Goal: Find contact information: Find contact information

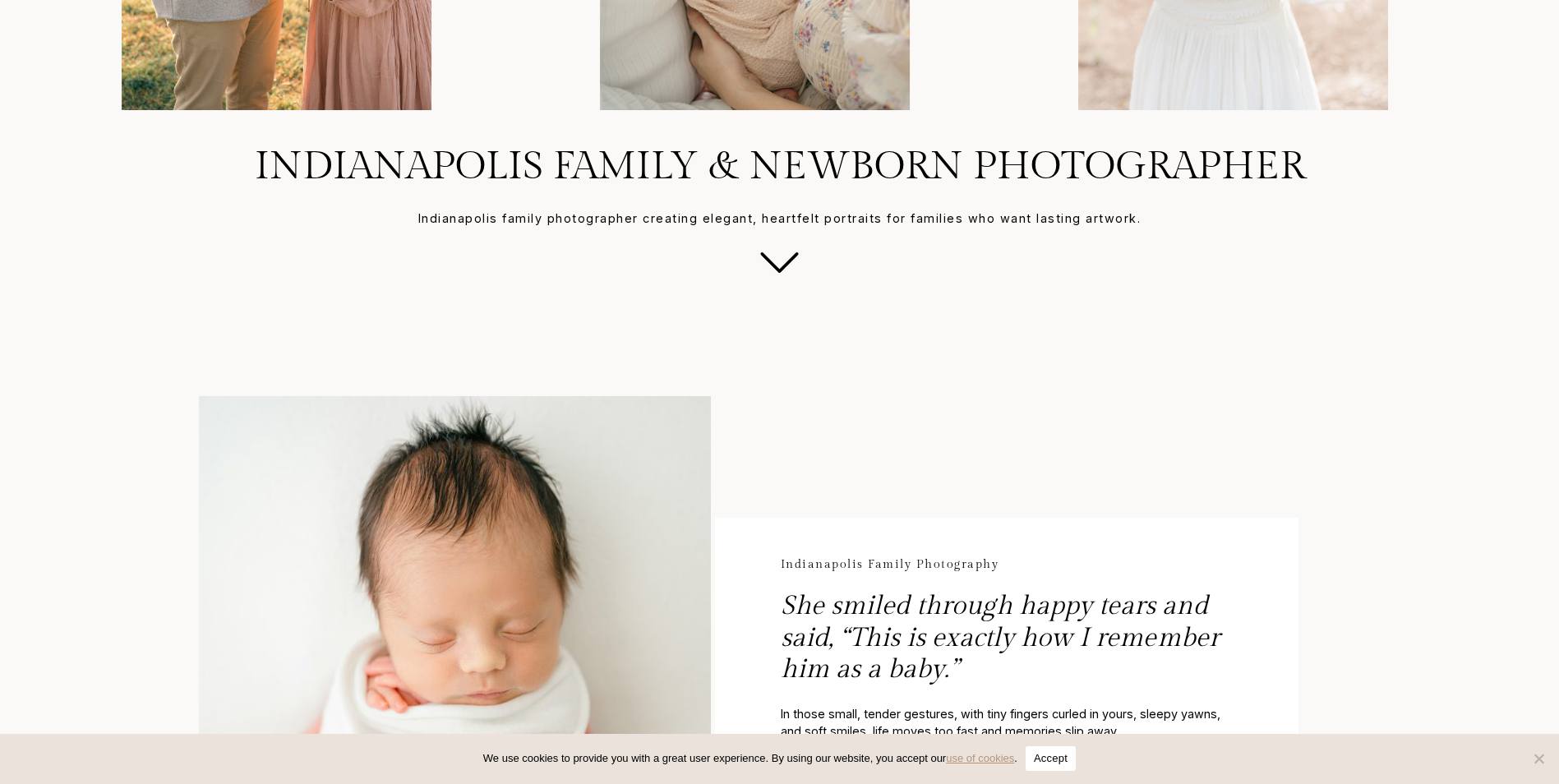
scroll to position [575, 0]
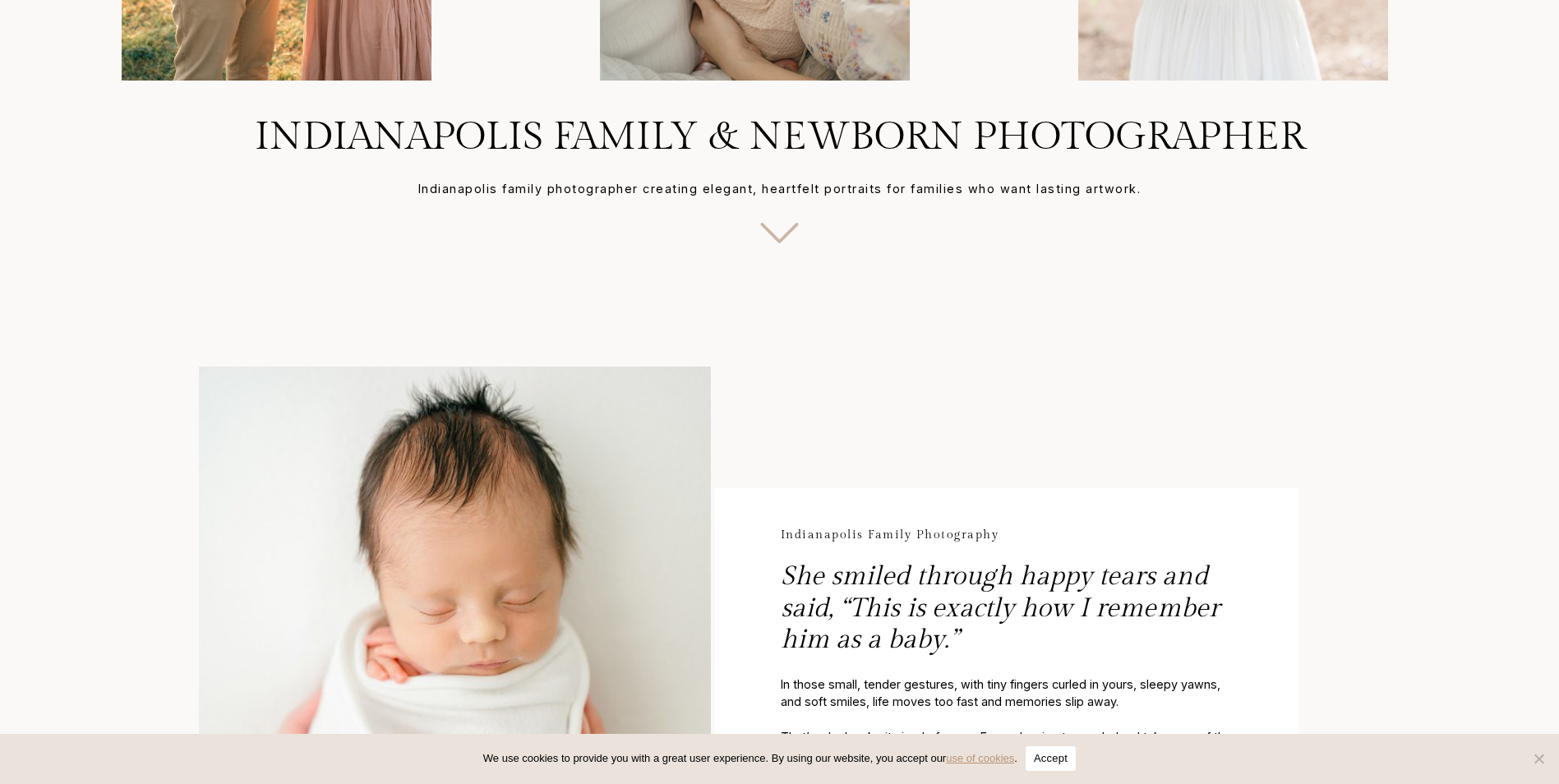
click at [787, 235] on icon at bounding box center [780, 233] width 70 height 70
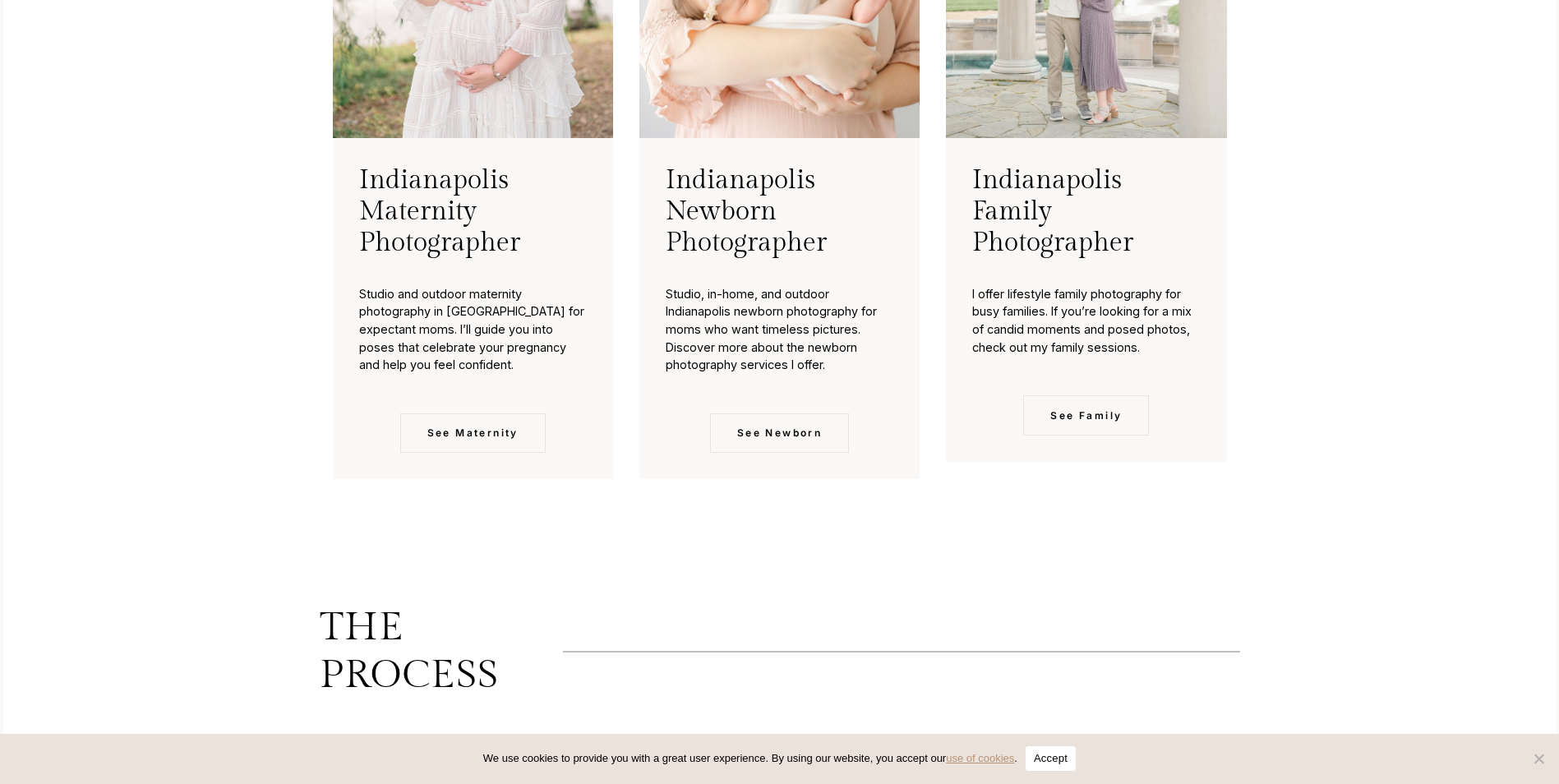
scroll to position [4230, 0]
click at [515, 448] on link "See Maternity" at bounding box center [473, 432] width 145 height 39
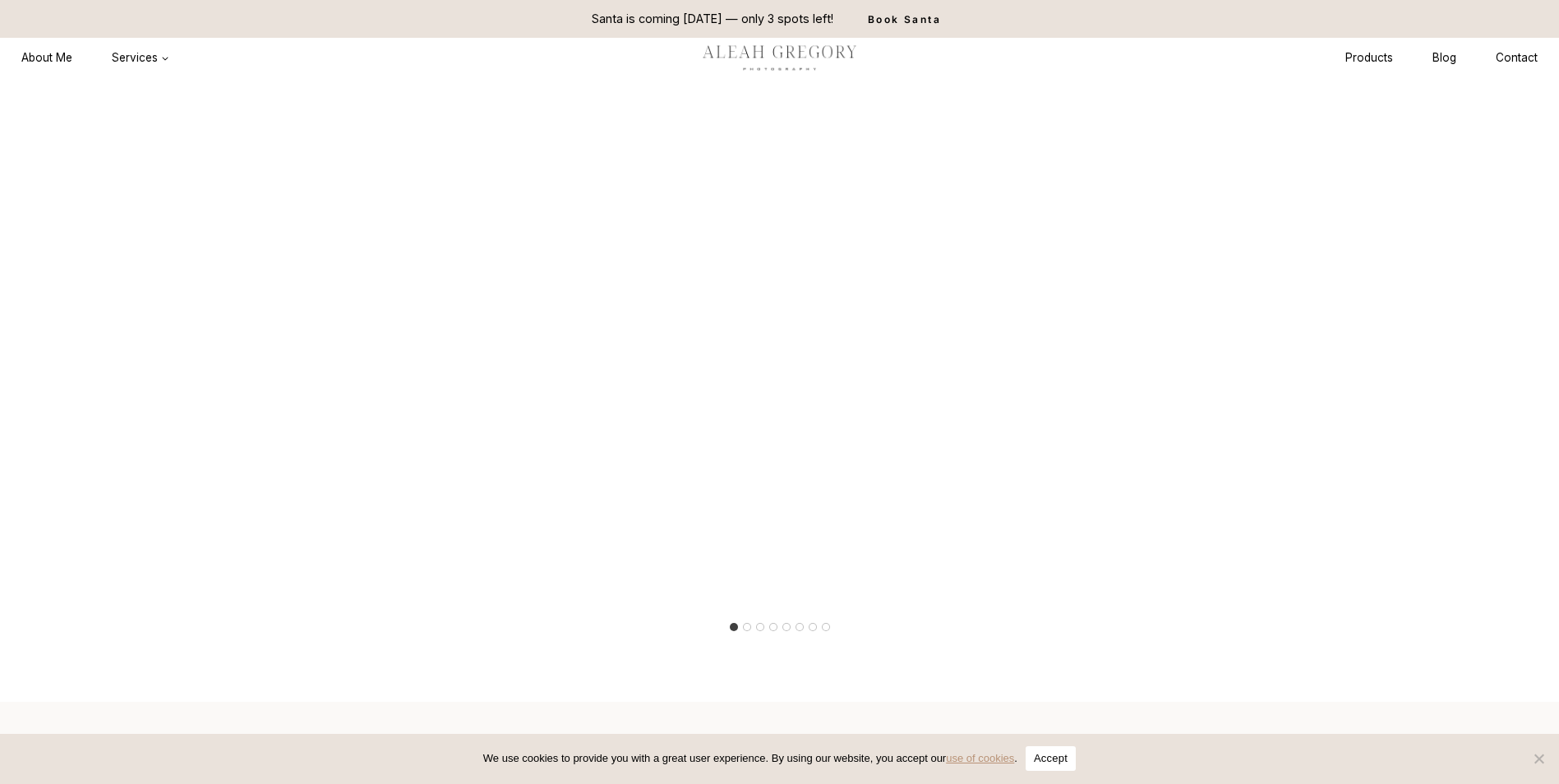
scroll to position [2713, 0]
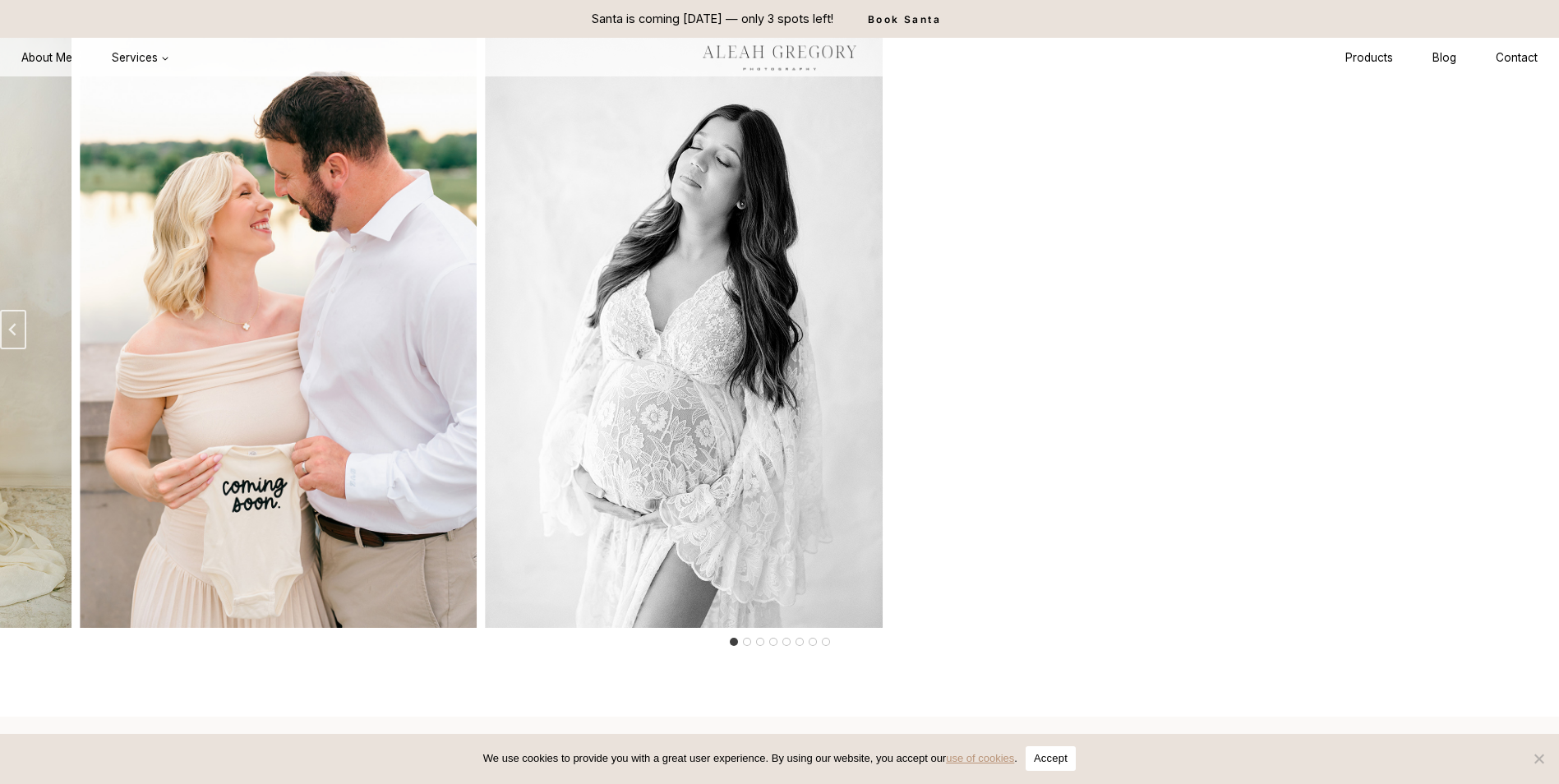
drag, startPoint x: 1414, startPoint y: 348, endPoint x: 550, endPoint y: 346, distance: 864.0
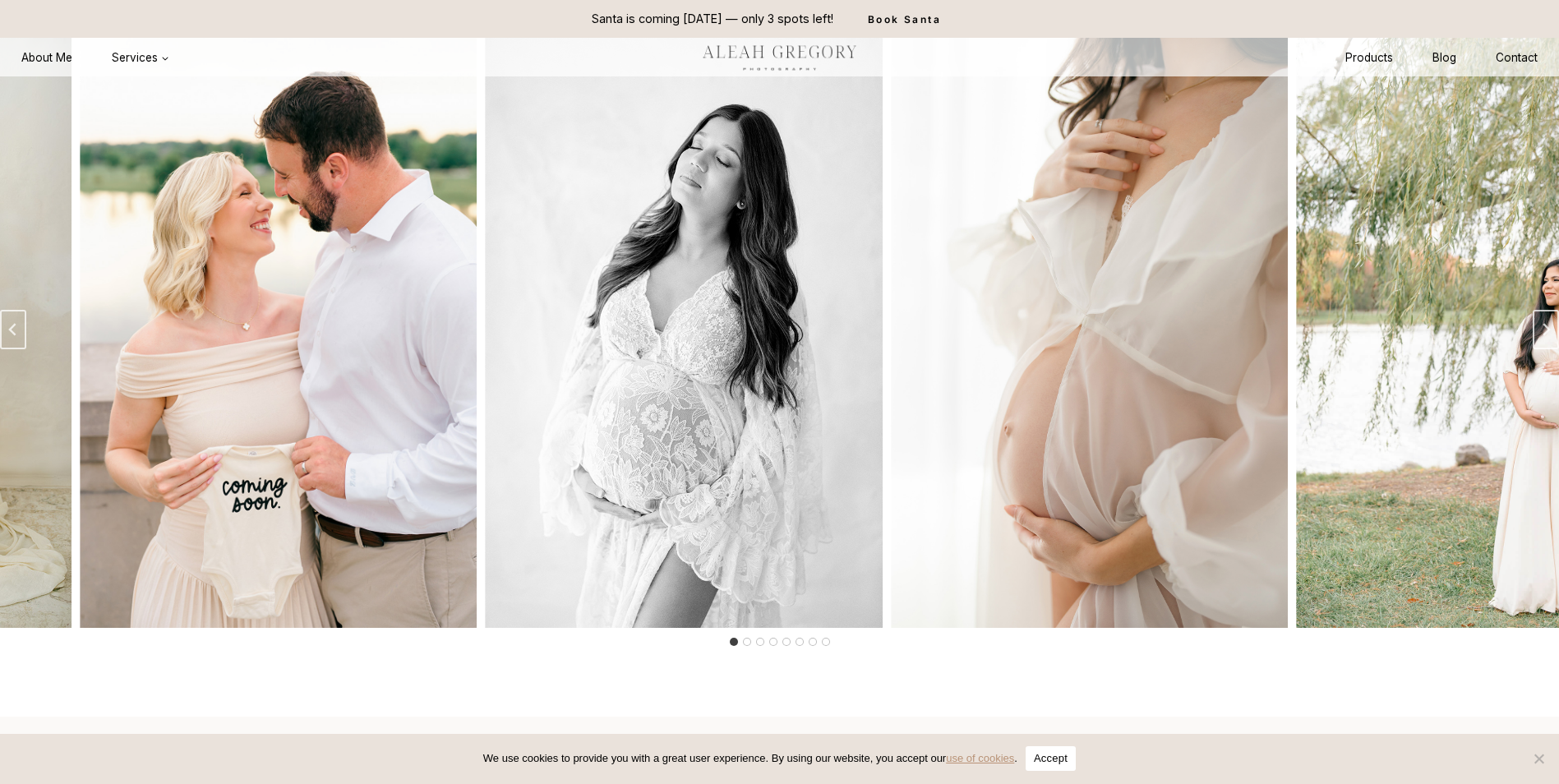
click at [550, 346] on img "3 of 8" at bounding box center [683, 329] width 397 height 596
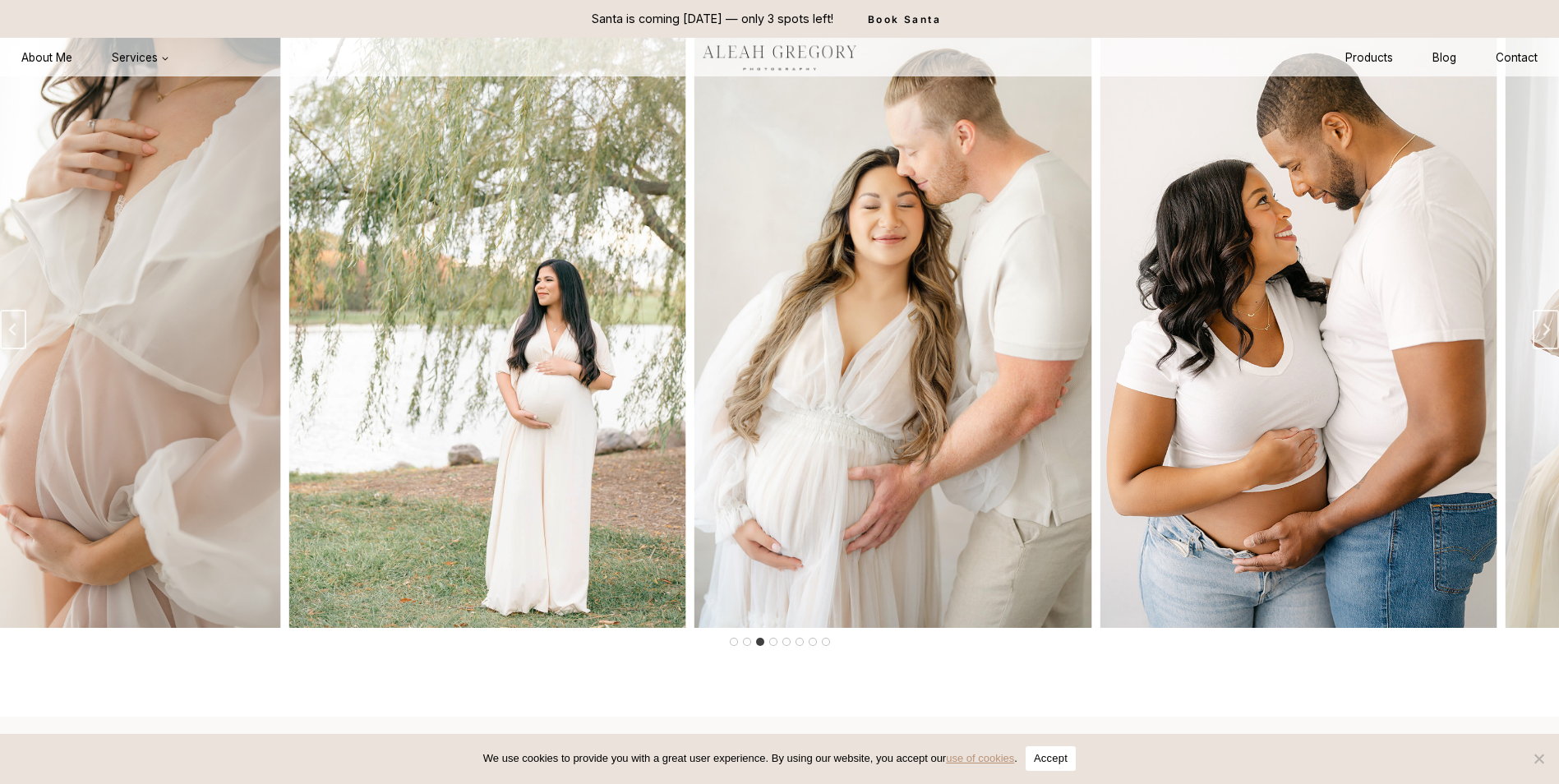
drag, startPoint x: 1418, startPoint y: 376, endPoint x: 312, endPoint y: 376, distance: 1106.0
click at [314, 375] on img "5 of 8" at bounding box center [487, 329] width 397 height 596
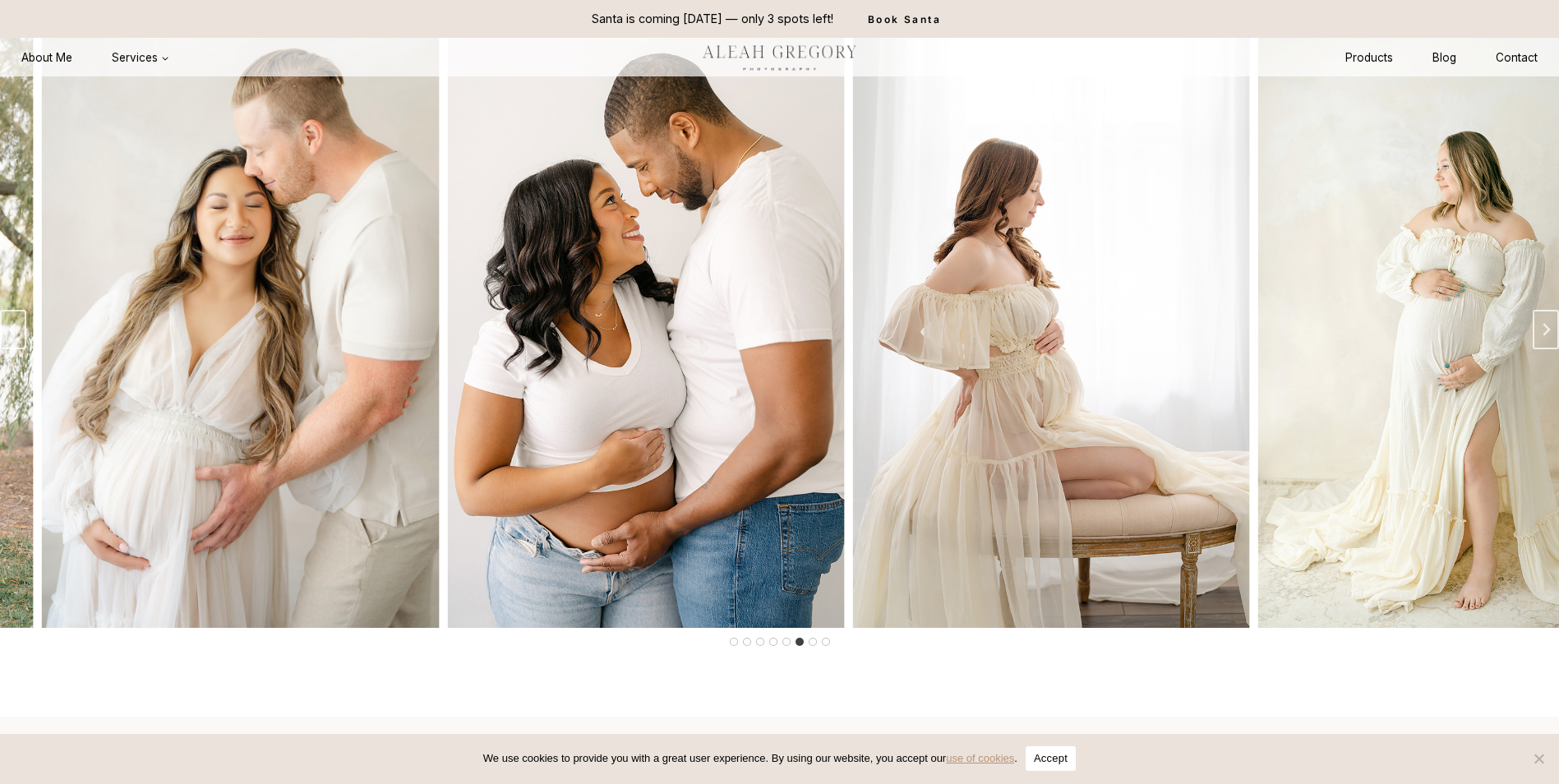
drag, startPoint x: 1351, startPoint y: 410, endPoint x: 812, endPoint y: 392, distance: 539.3
click at [812, 392] on img "7 of 8" at bounding box center [645, 329] width 397 height 596
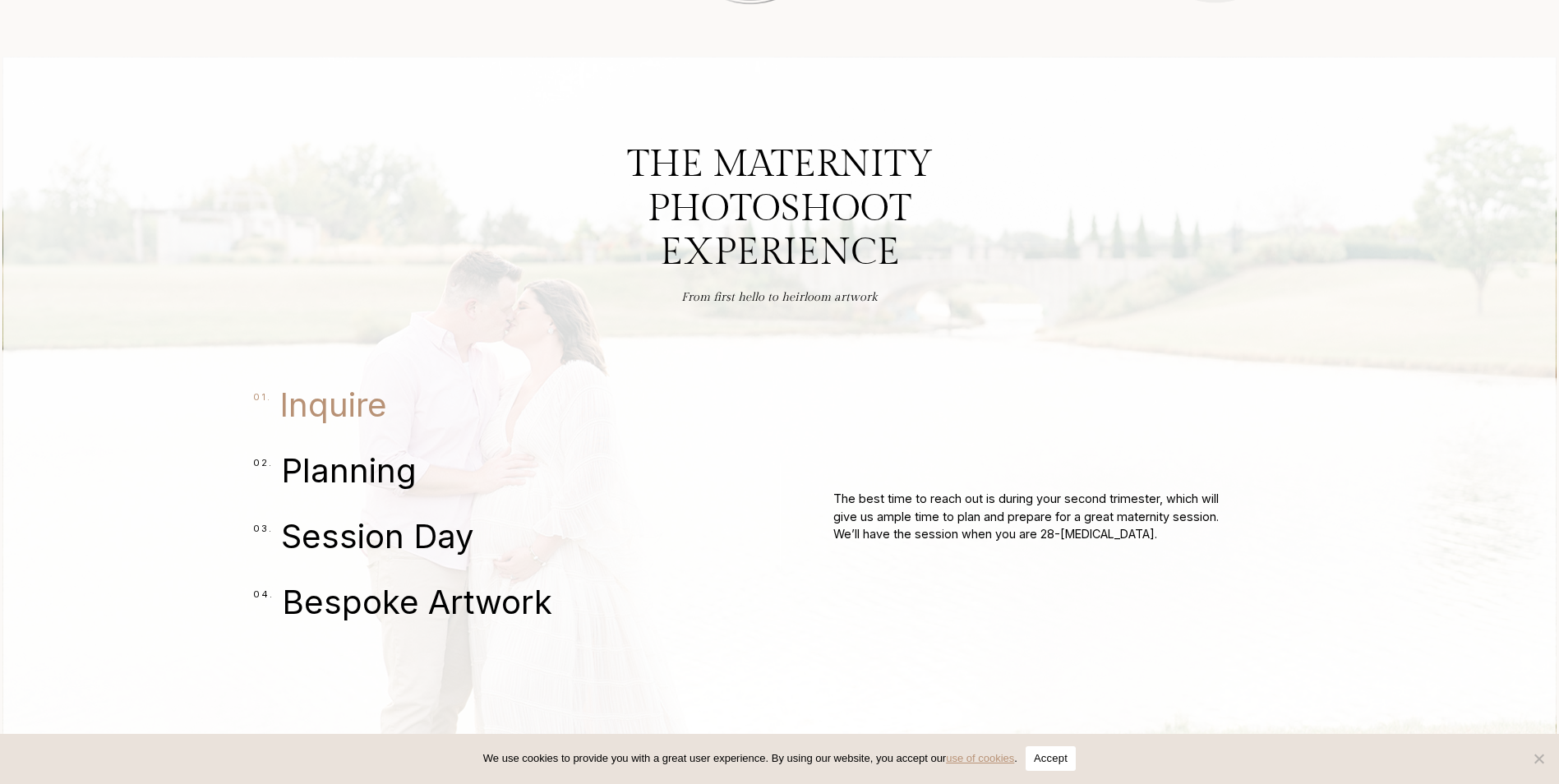
scroll to position [3781, 0]
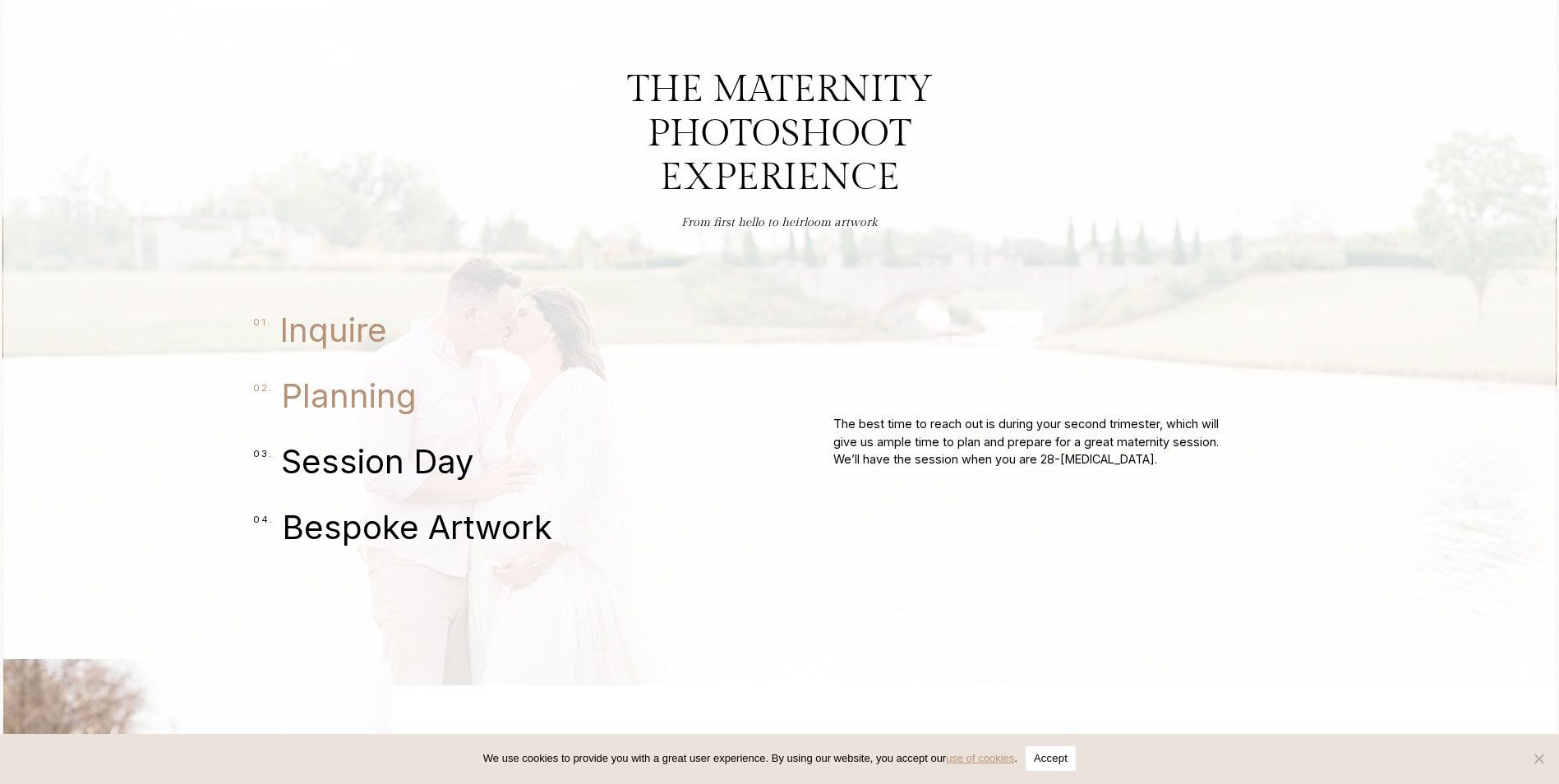
click at [363, 410] on span "Planning" at bounding box center [349, 395] width 136 height 39
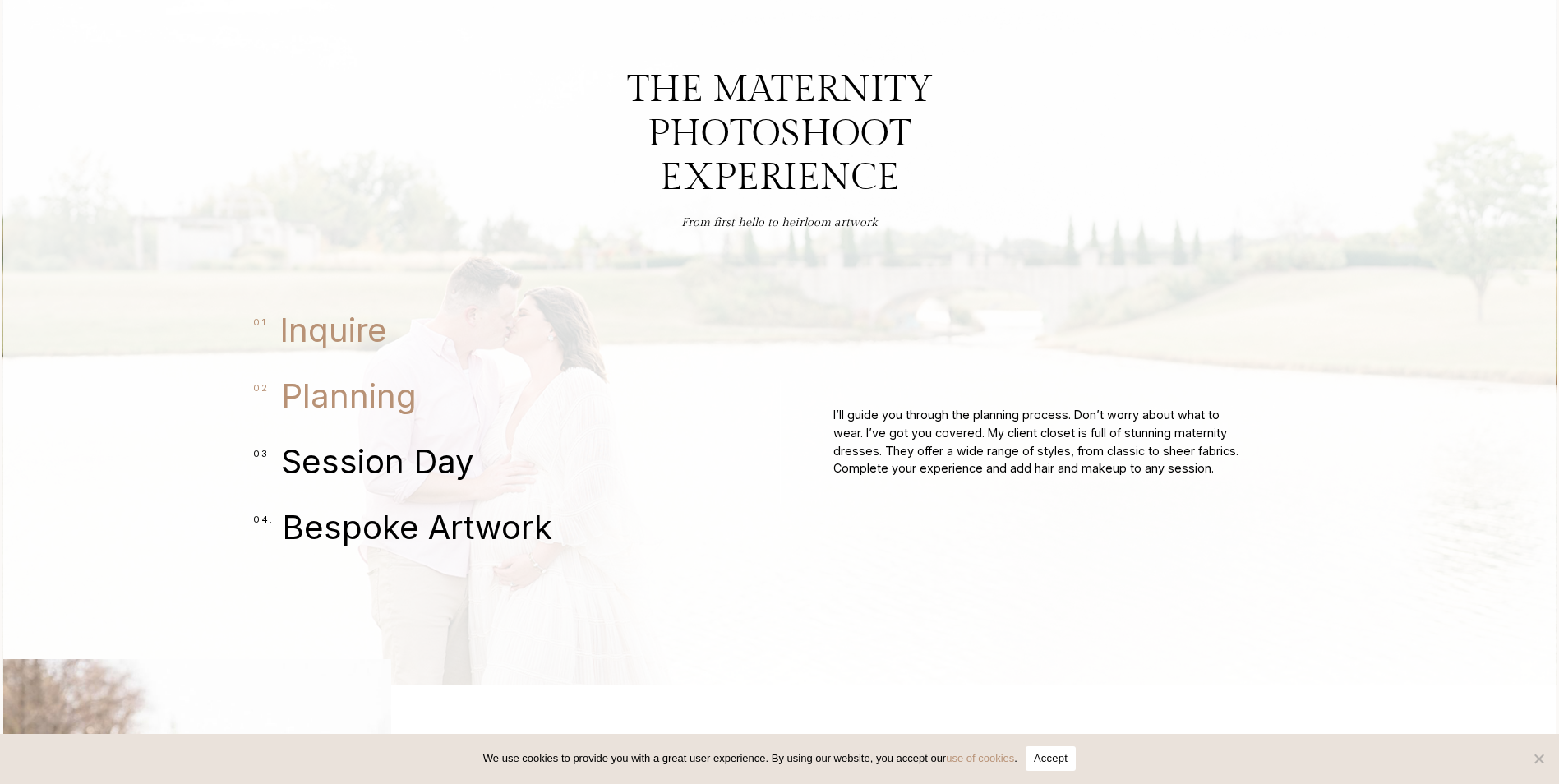
click at [326, 350] on span "Inquire" at bounding box center [333, 329] width 108 height 39
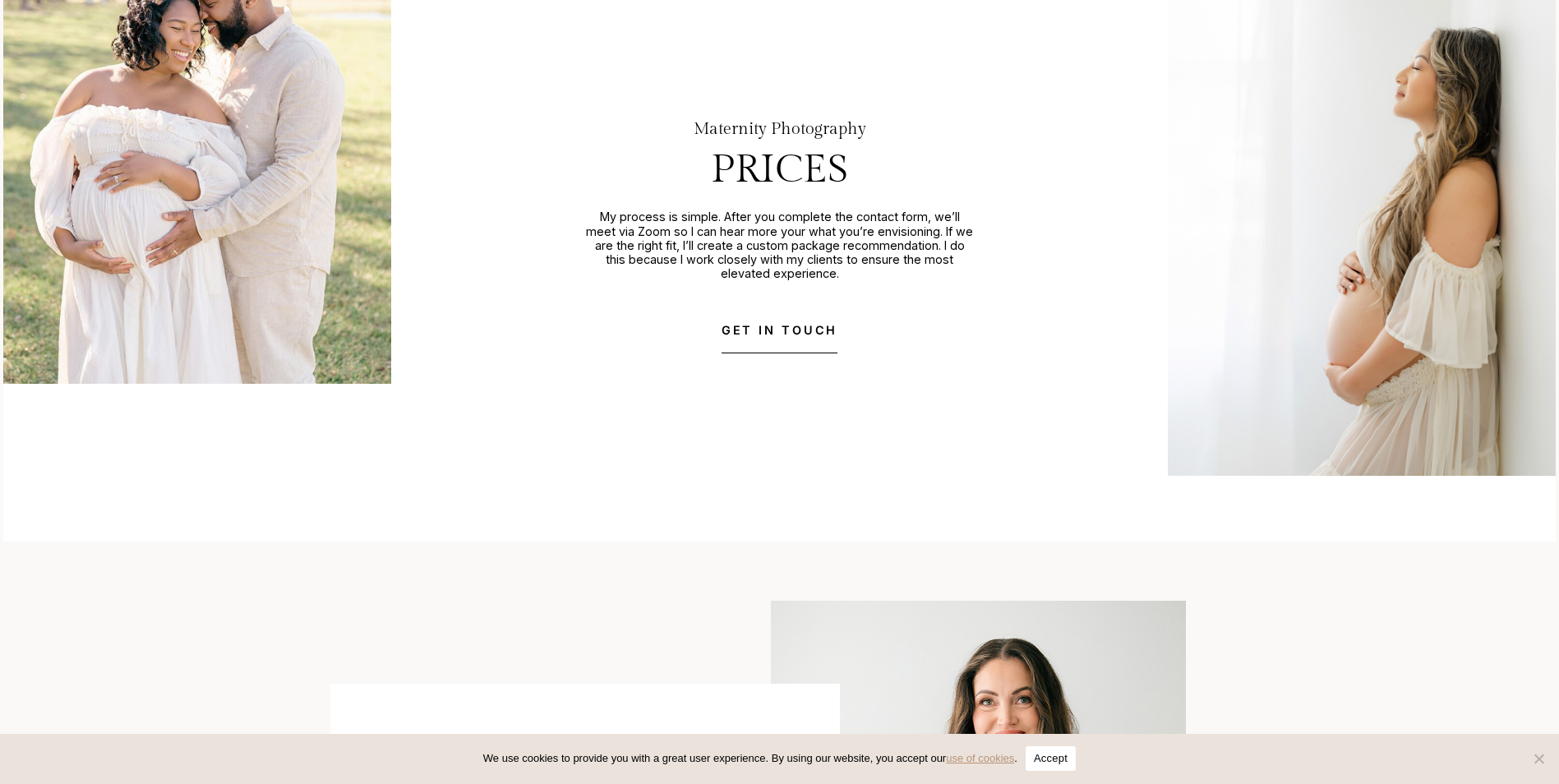
scroll to position [4603, 0]
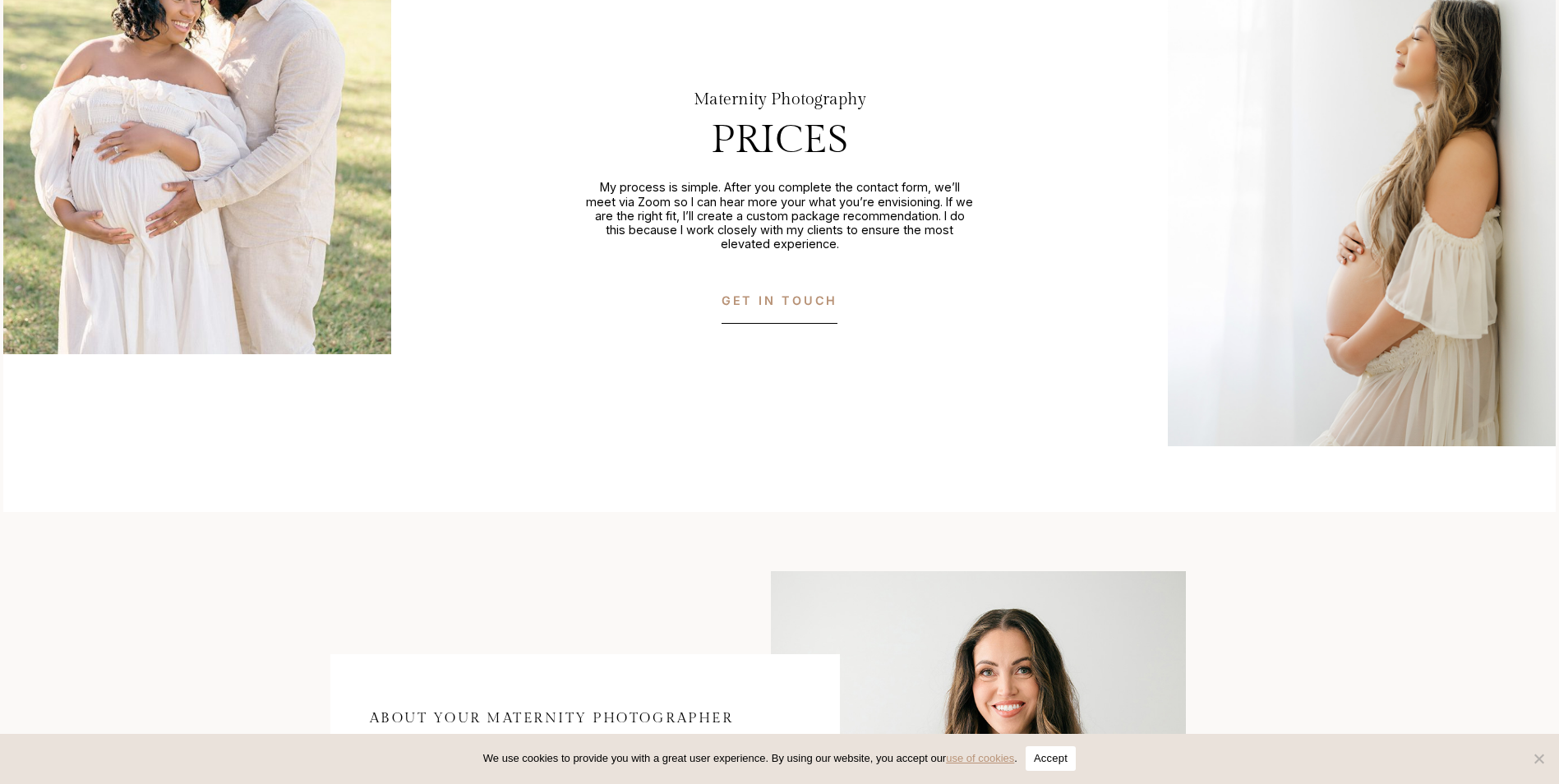
click at [793, 310] on span "GET IN TOUCH" at bounding box center [780, 300] width 117 height 19
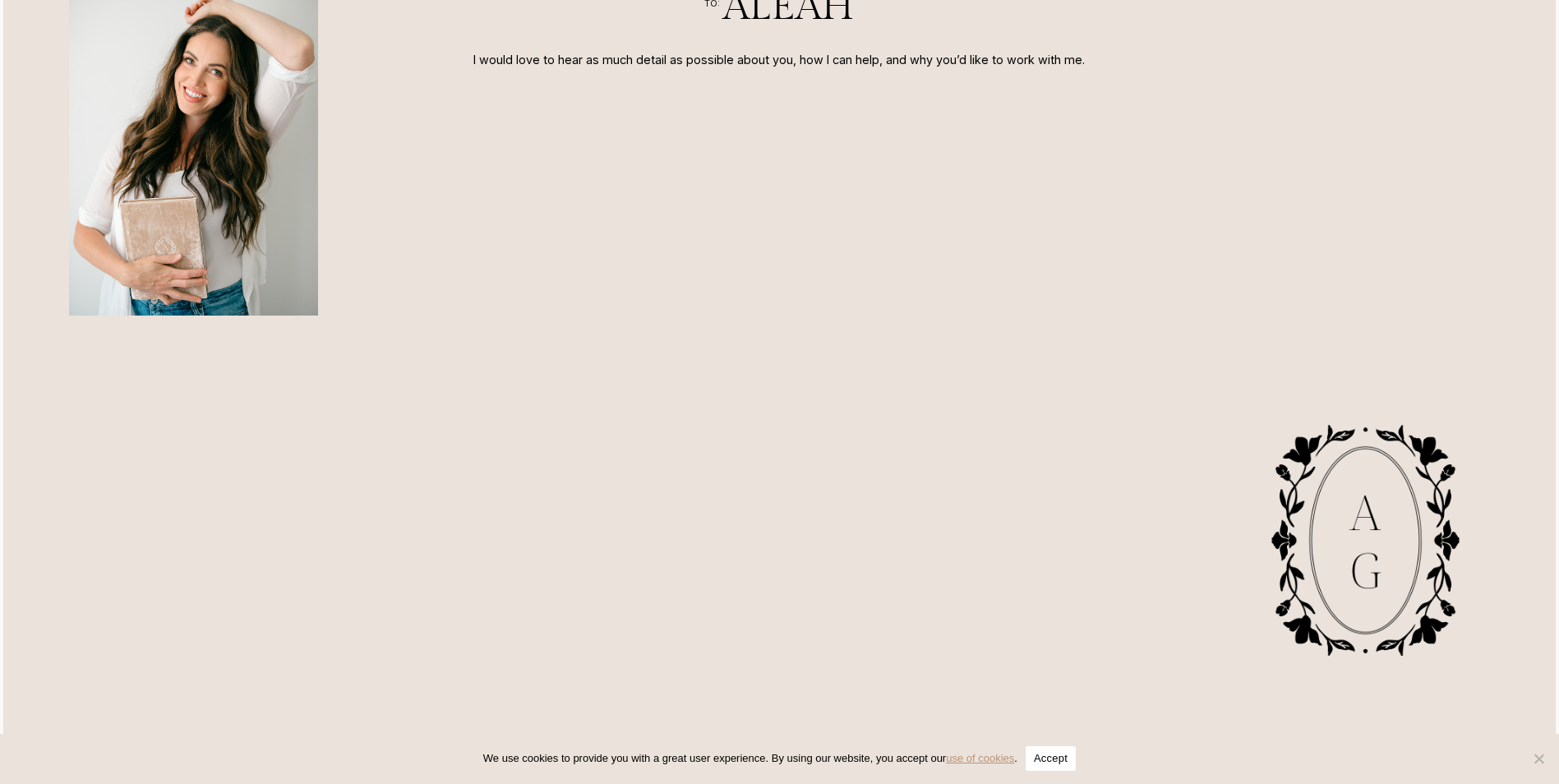
scroll to position [740, 0]
